Goal: Information Seeking & Learning: Learn about a topic

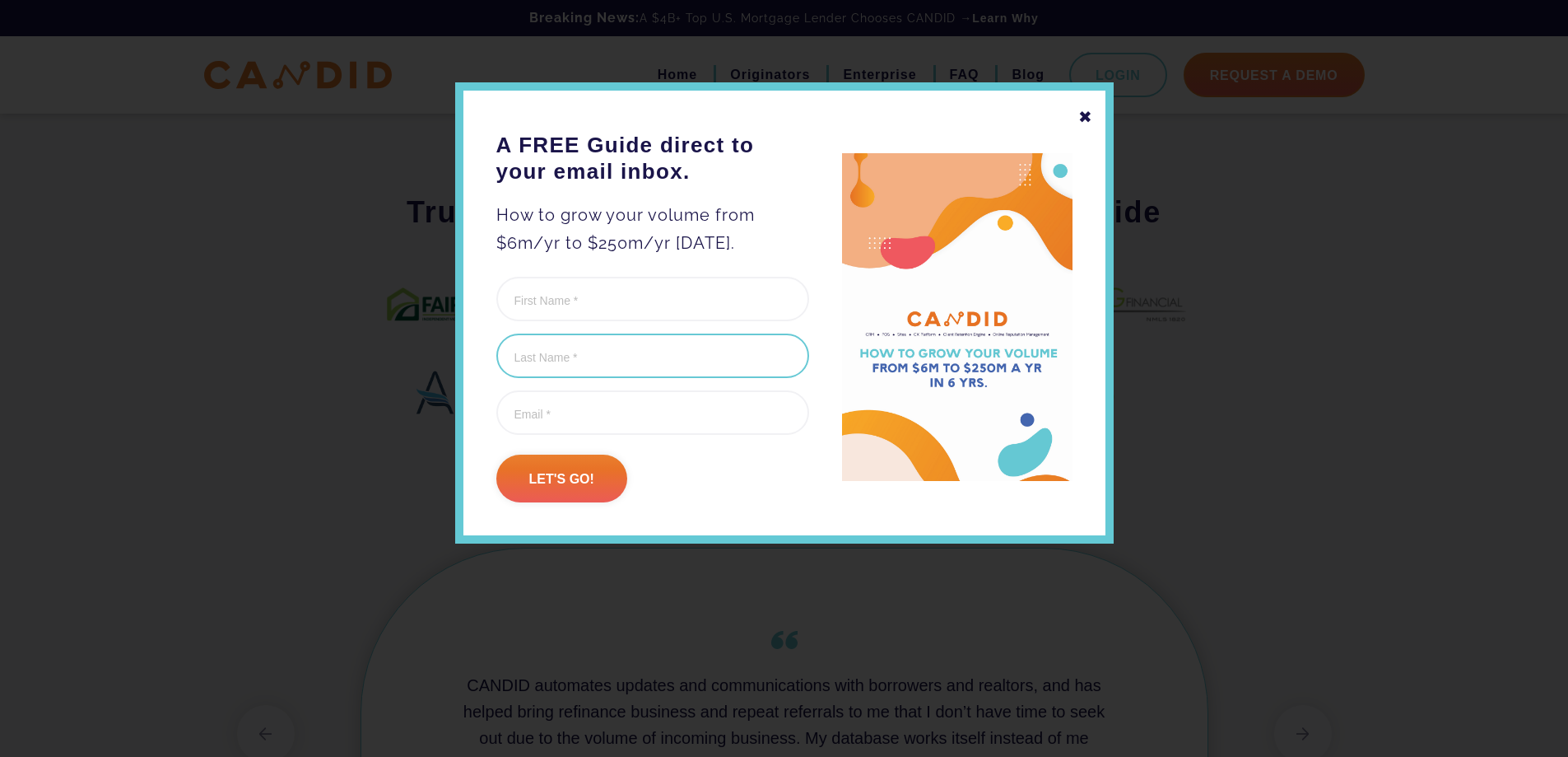
scroll to position [905, 0]
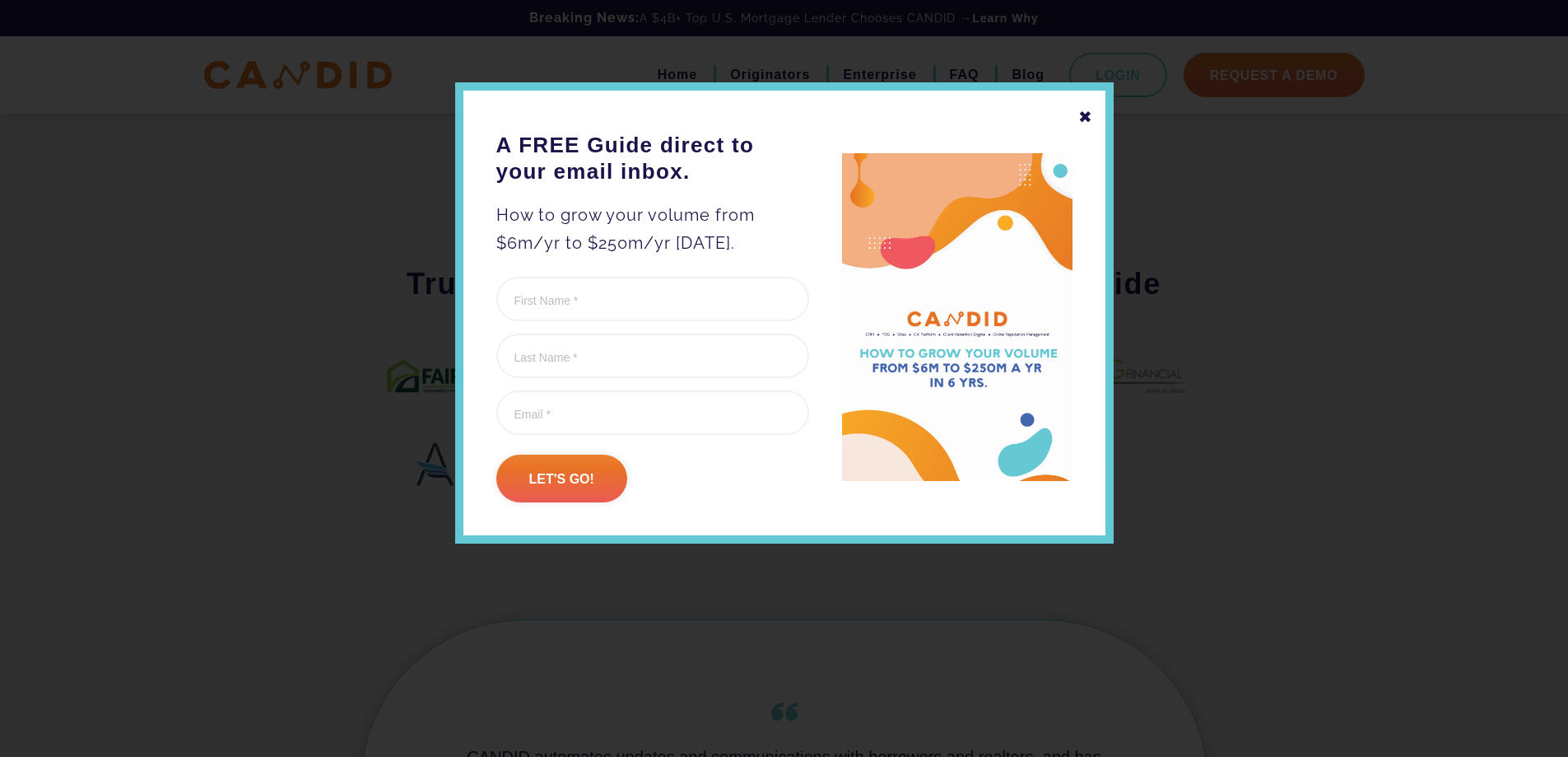
click at [1086, 120] on div "✖" at bounding box center [1085, 117] width 15 height 28
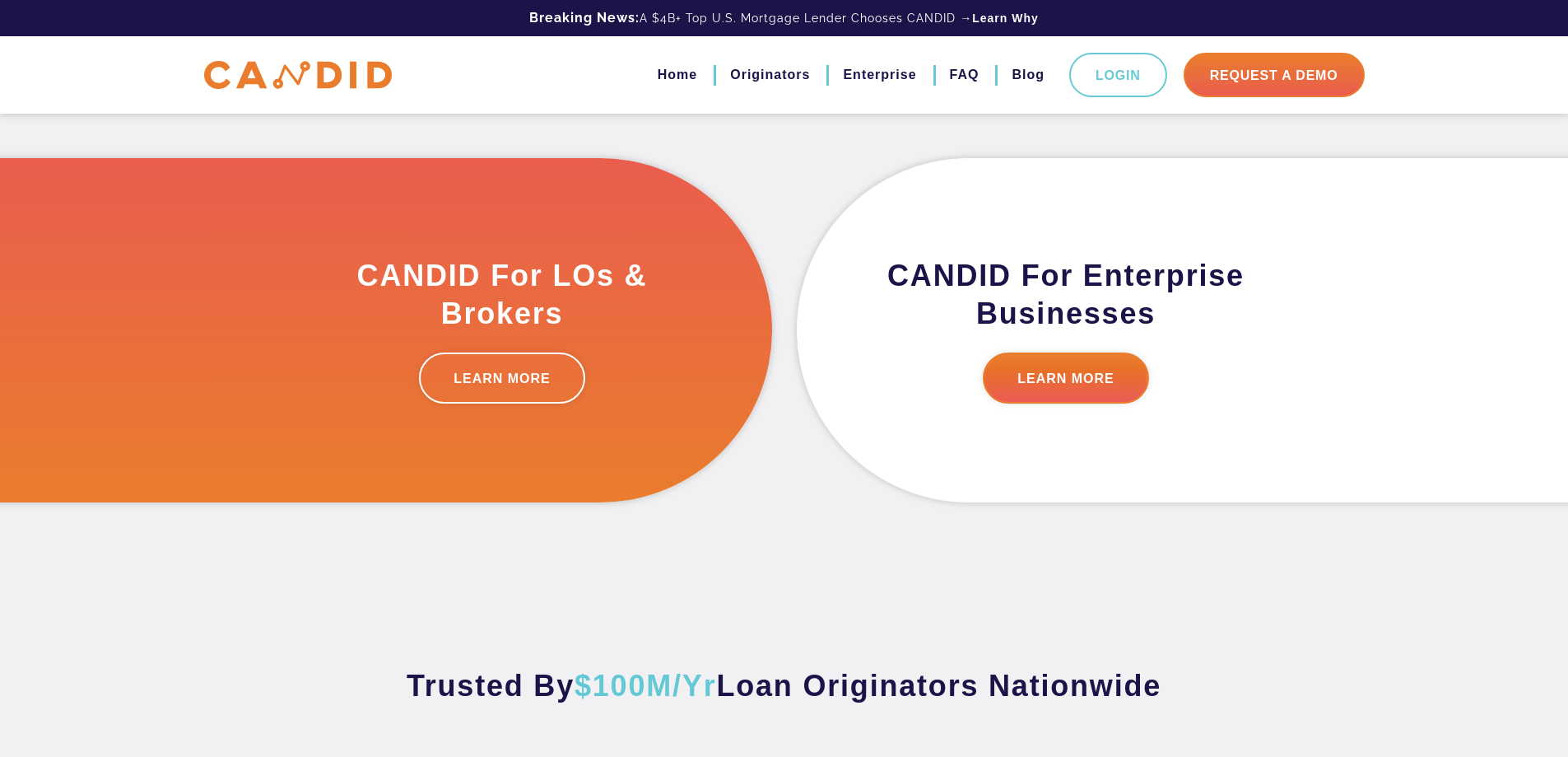
scroll to position [494, 0]
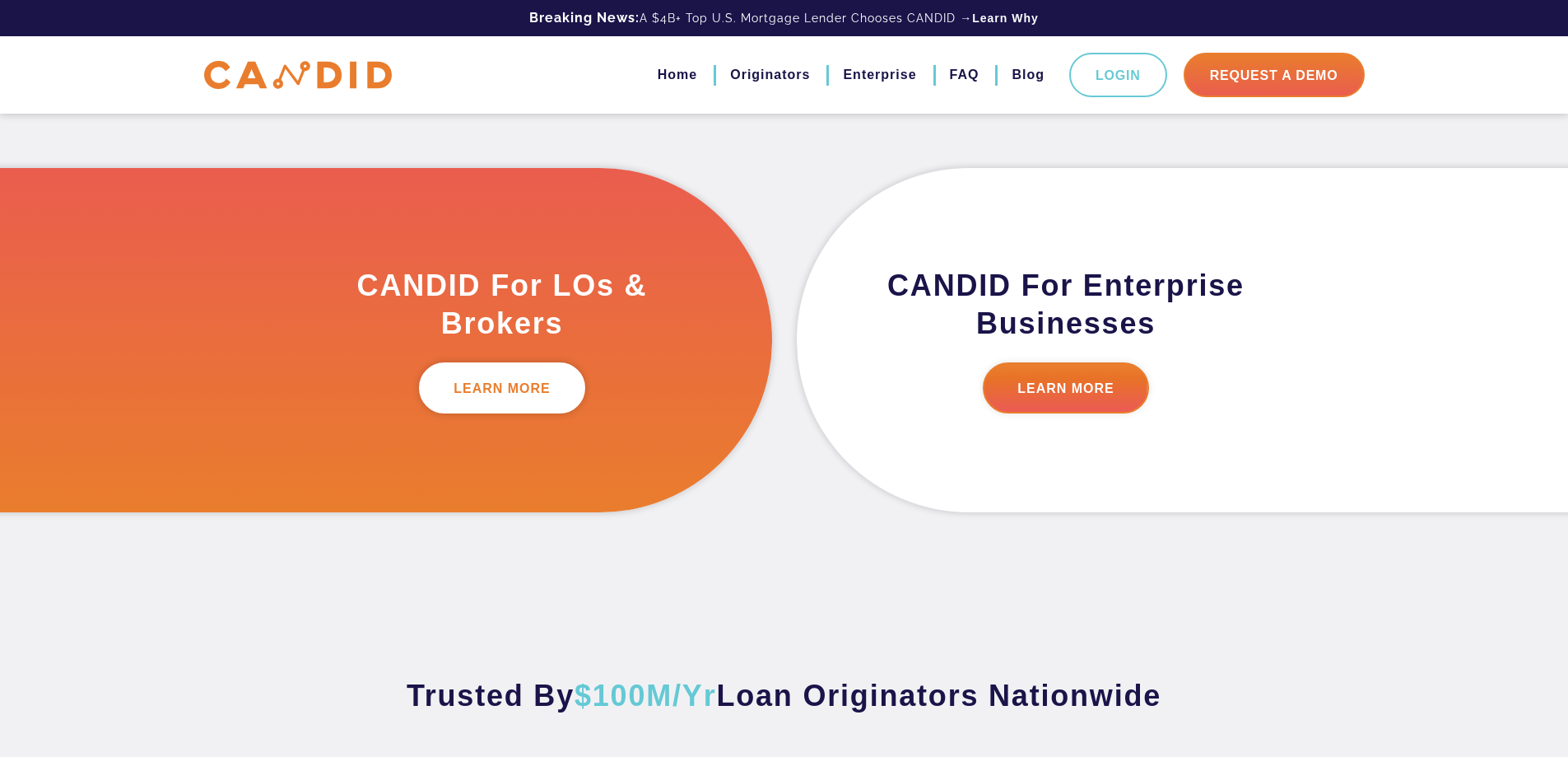
click at [495, 381] on link "LEARN MORE" at bounding box center [501, 388] width 166 height 51
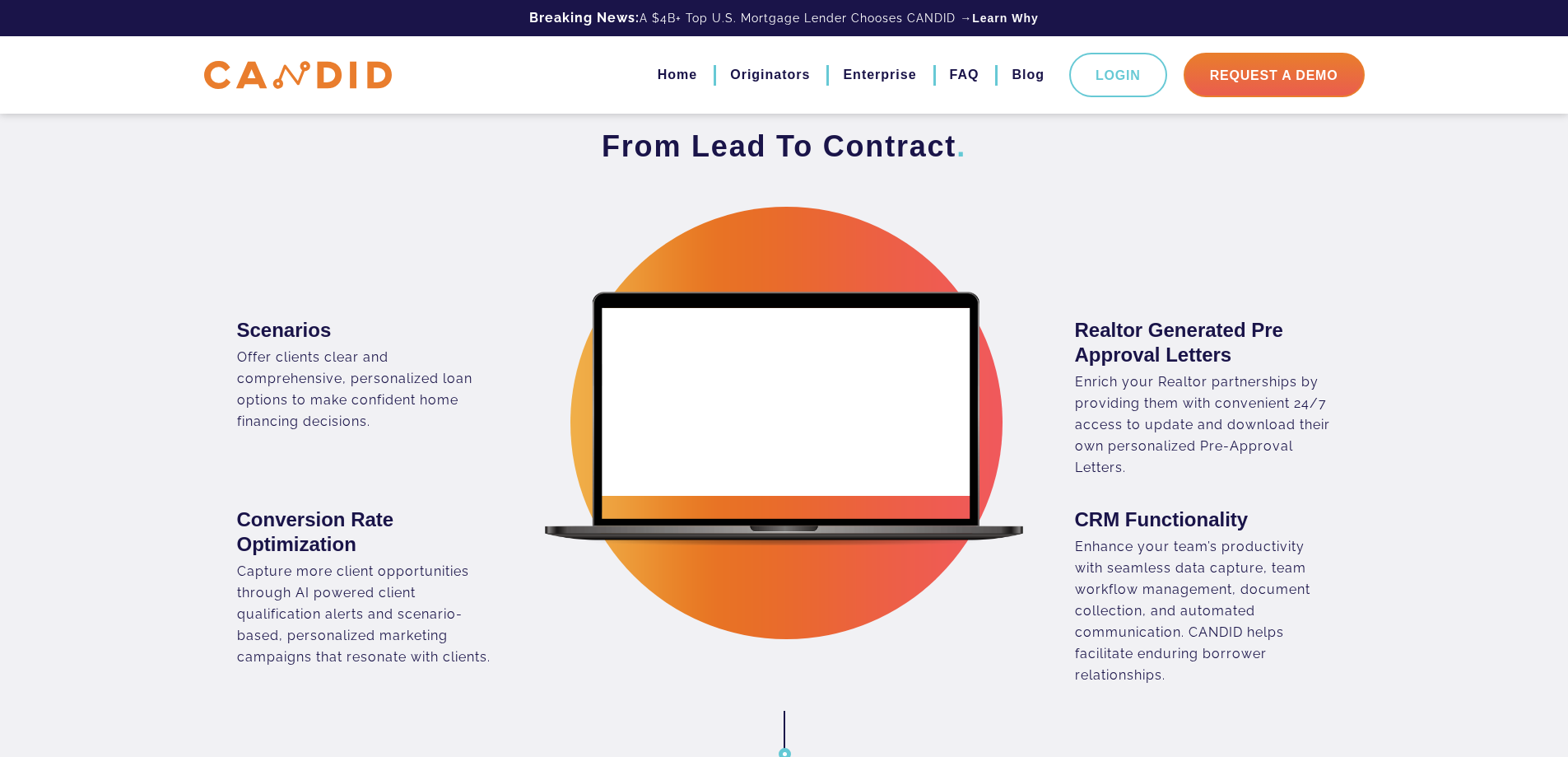
scroll to position [1070, 0]
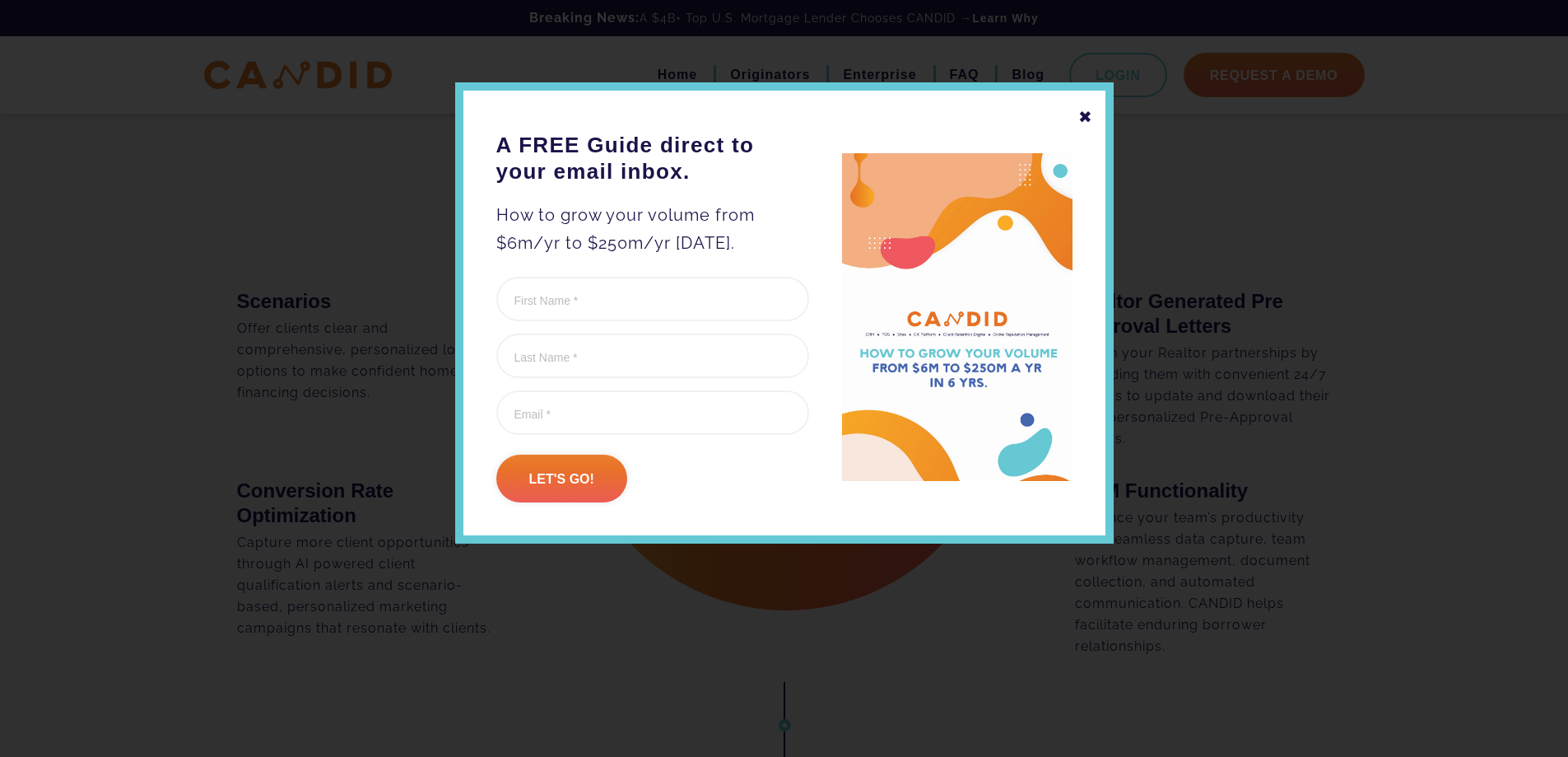
click at [1091, 114] on div "✖" at bounding box center [1085, 117] width 15 height 28
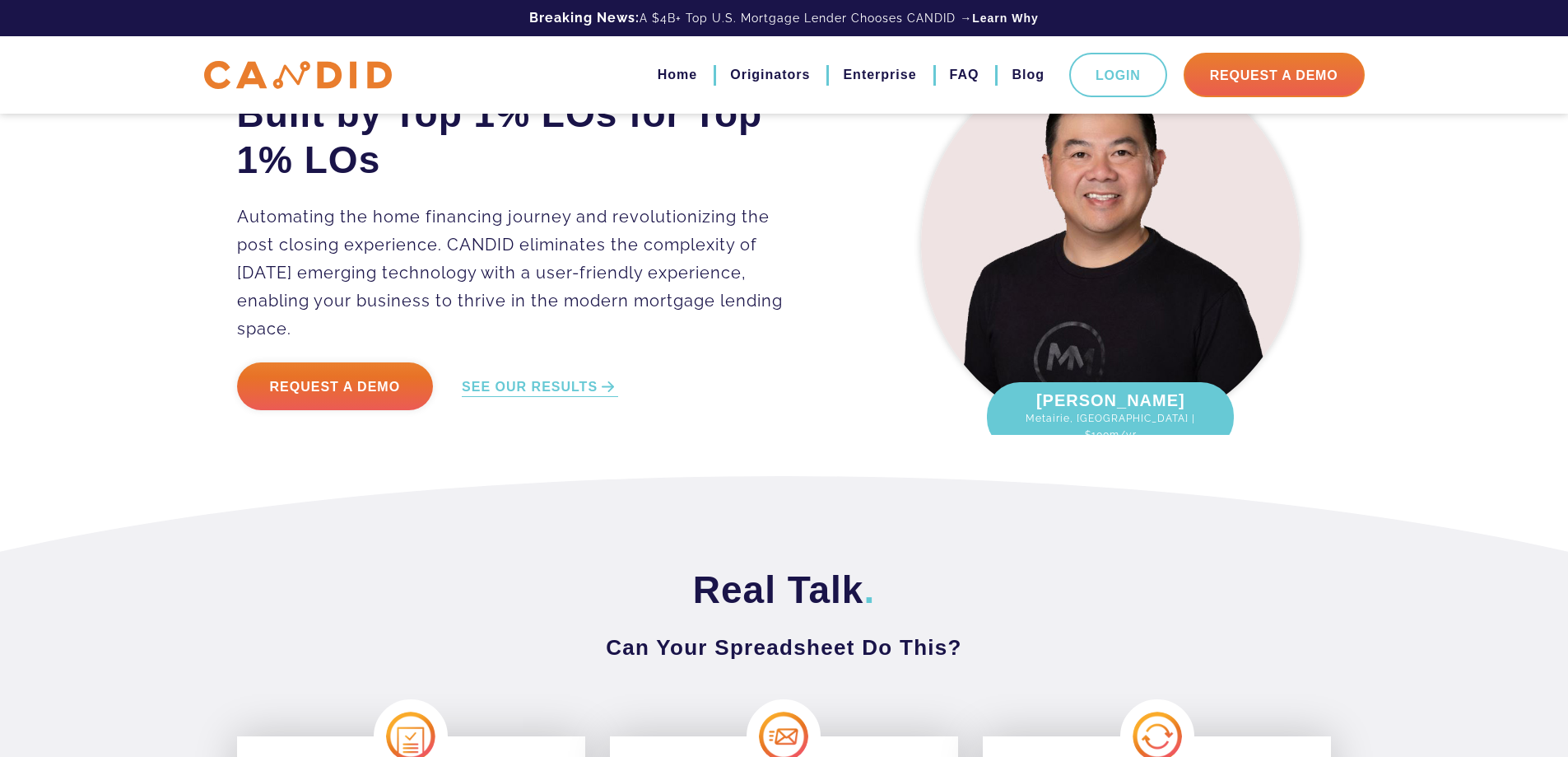
scroll to position [0, 0]
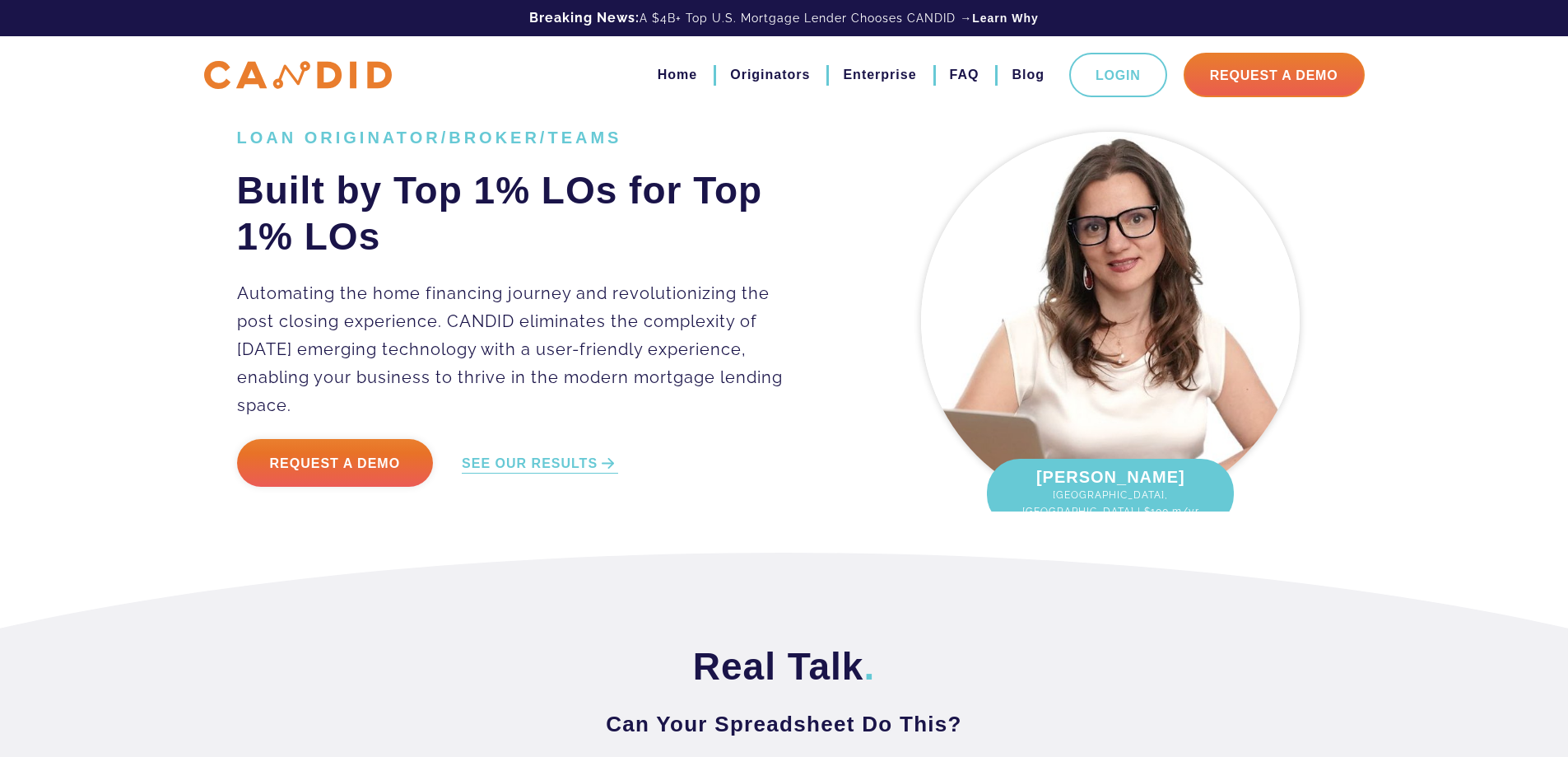
click at [744, 275] on div "LOAN ORIGINATOR/BROKER/TEAMS Built by Top 1% LOs for Top 1% LOs Automating the …" at bounding box center [550, 317] width 653 height 379
